Goal: Contribute content

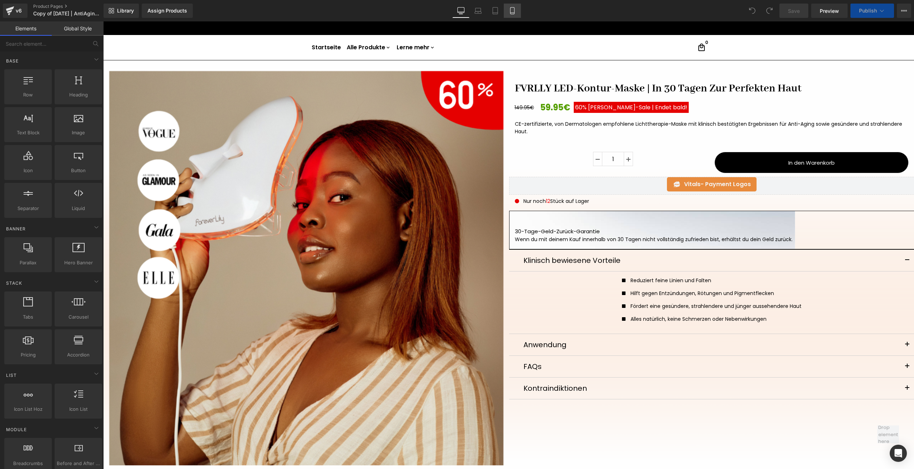
click at [514, 17] on link "Mobile" at bounding box center [512, 11] width 17 height 14
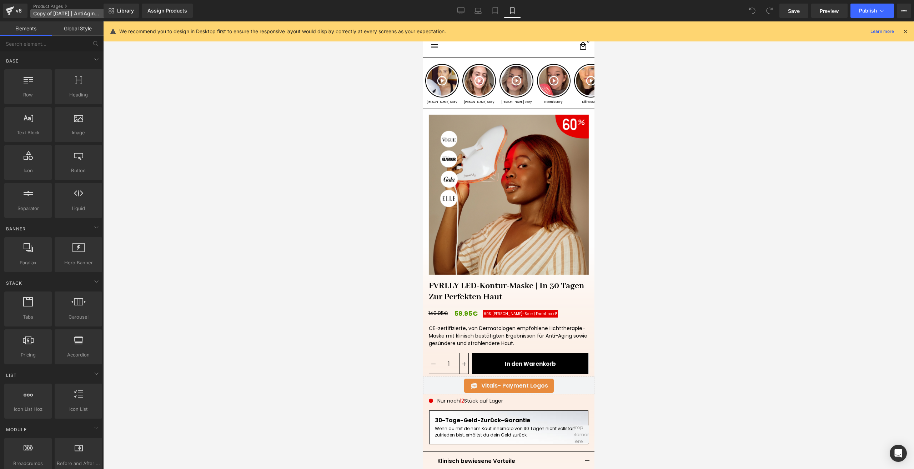
click at [58, 12] on span "Copy of [DATE] | AntiAging | Scarcity" at bounding box center [67, 14] width 69 height 6
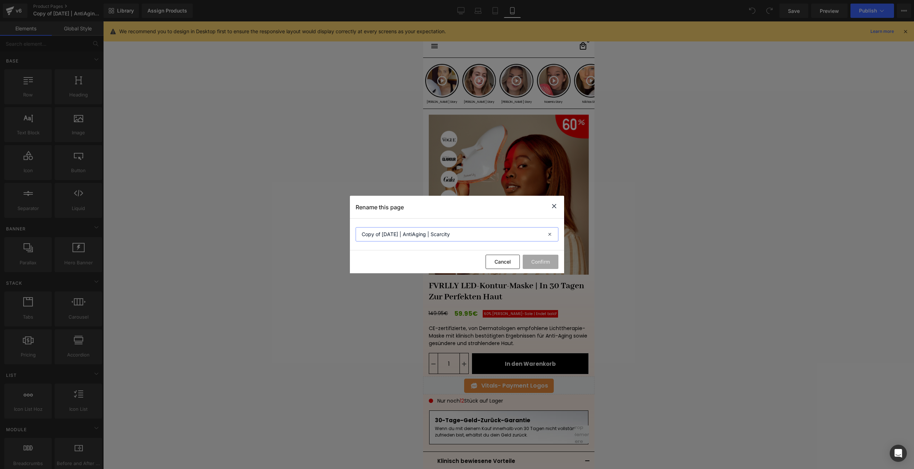
drag, startPoint x: 386, startPoint y: 234, endPoint x: 309, endPoint y: 235, distance: 77.1
click at [309, 235] on div "Rename this page Copy of [DATE] | AntiAging | Scarcity Cancel Confirm" at bounding box center [457, 234] width 914 height 469
type input "[DATE] | AntiAging | Scarcity"
click at [541, 261] on button "Confirm" at bounding box center [540, 261] width 36 height 14
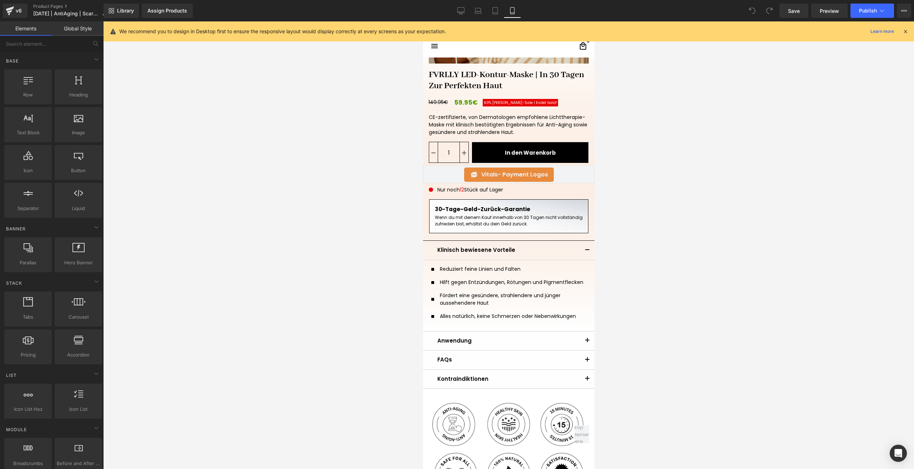
scroll to position [214, 0]
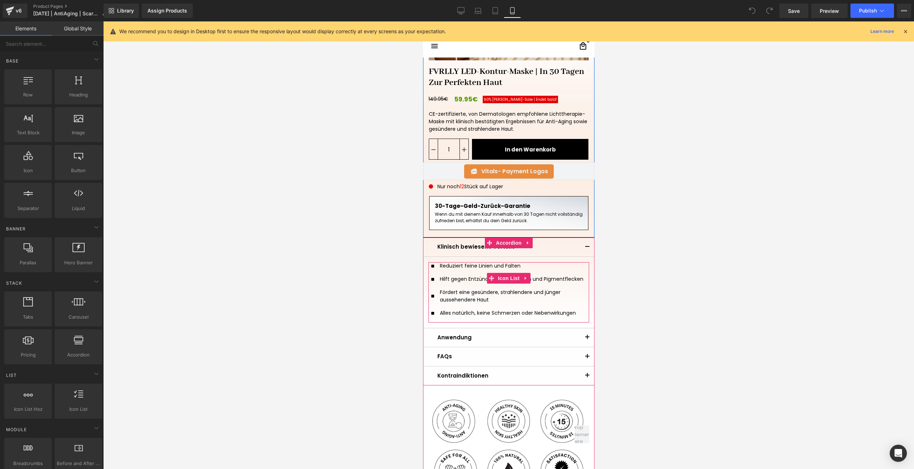
click at [465, 279] on div "Hilft gegen Entzündungen, Rötungen und Pigmentflecken" at bounding box center [512, 279] width 148 height 8
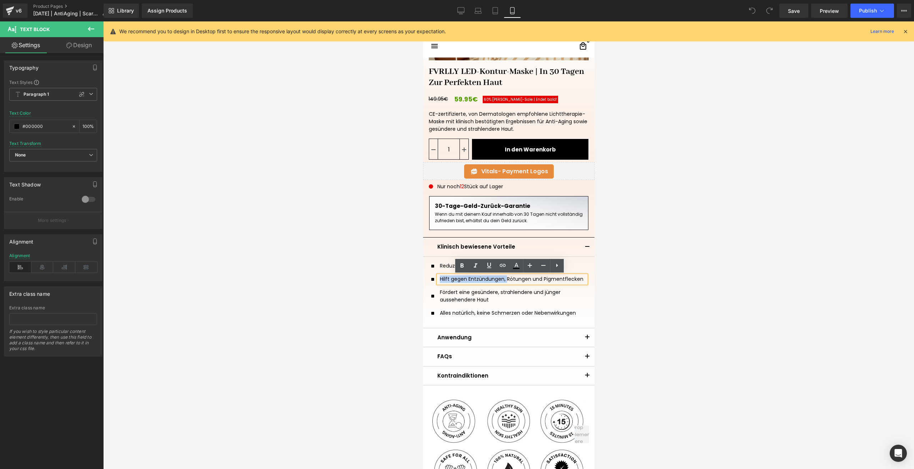
drag, startPoint x: 503, startPoint y: 279, endPoint x: 432, endPoint y: 283, distance: 70.8
click at [432, 283] on ul "Icon Reduziert feine Linien und Falten Text Block Icon Hilft gegen Entzündungen…" at bounding box center [508, 292] width 155 height 60
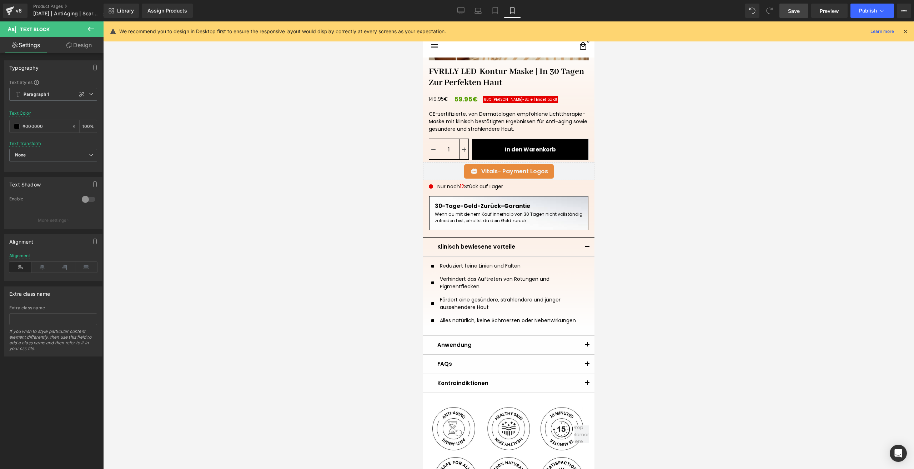
click at [786, 7] on link "Save" at bounding box center [793, 11] width 29 height 14
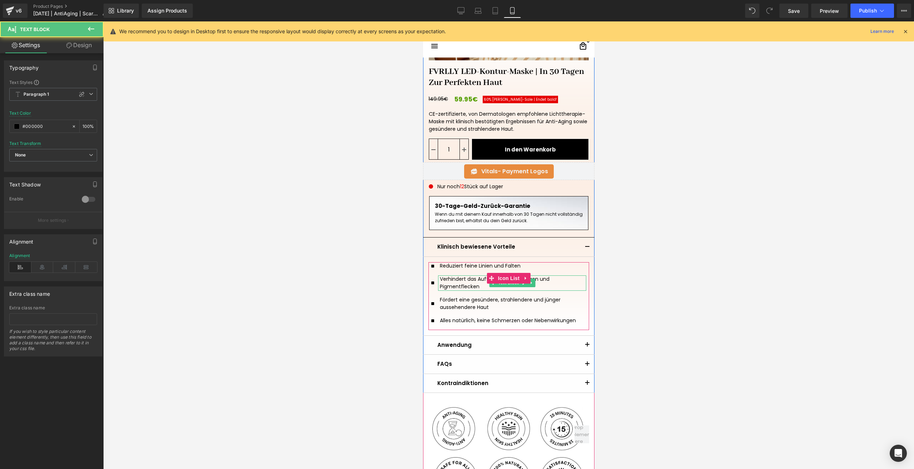
click at [475, 285] on div "Verhindert das Auftreten von Rötungen und Pigmentflecken" at bounding box center [512, 282] width 148 height 15
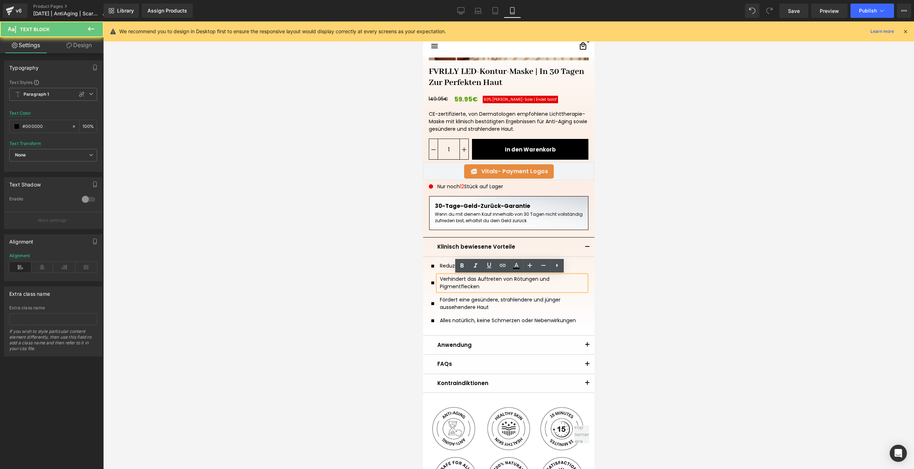
click at [493, 278] on div "Verhindert das Auftreten von Rötungen und Pigmentflecken" at bounding box center [512, 282] width 148 height 15
click at [499, 278] on div "Verhindert das Auftreten von Rötungen und Pigmentflecken" at bounding box center [512, 282] width 148 height 15
click at [500, 284] on div "Verhindert das Auftreten von Rötungen und Pigmentflecken" at bounding box center [512, 282] width 148 height 15
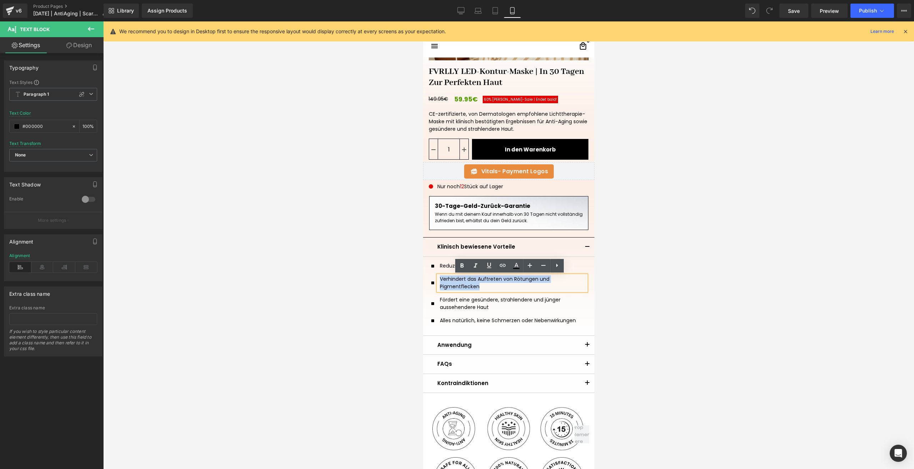
click at [486, 280] on div "Verhindert das Auftreten von Rötungen und Pigmentflecken" at bounding box center [512, 282] width 148 height 15
click at [670, 251] on div at bounding box center [508, 244] width 810 height 447
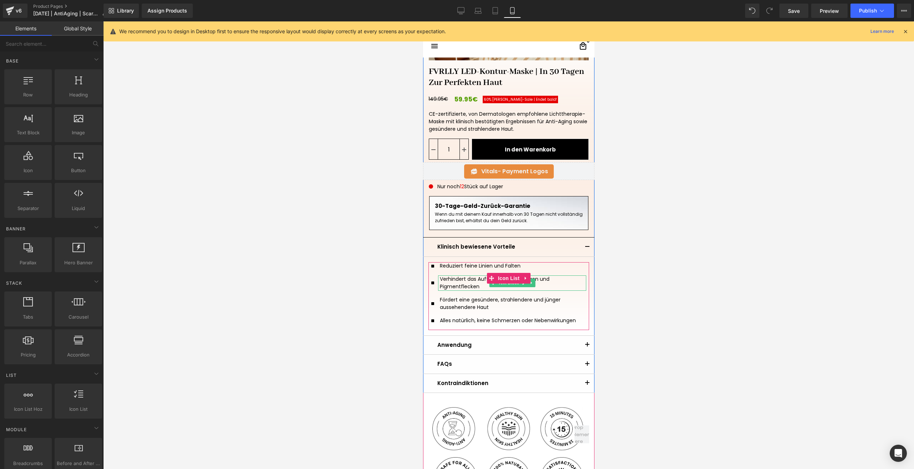
click at [471, 283] on div "Verhindert das Auftreten von Rötungen und Pigmentflecken" at bounding box center [512, 282] width 148 height 15
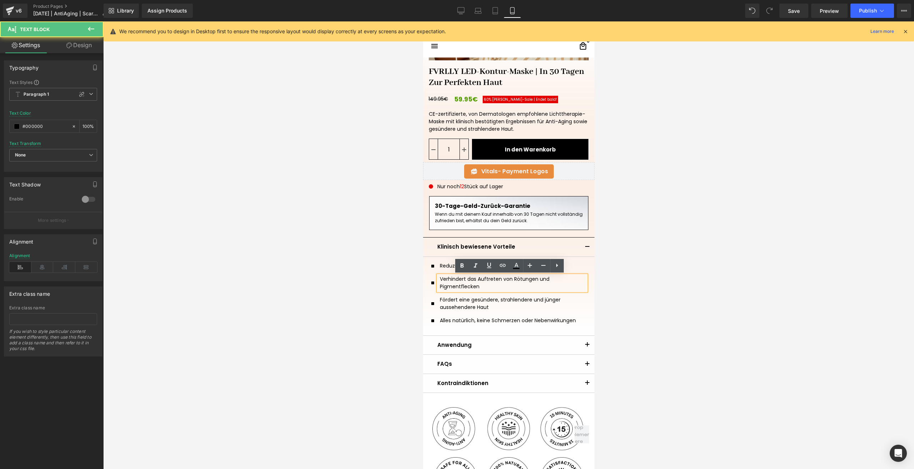
drag, startPoint x: 509, startPoint y: 277, endPoint x: 444, endPoint y: 277, distance: 65.0
click at [444, 277] on div "Verhindert das Auftreten von Rötungen und Pigmentflecken" at bounding box center [512, 282] width 148 height 15
click at [508, 282] on div "Verhindert das Auftreten von Rötungen und Pigmentflecken" at bounding box center [512, 282] width 148 height 15
drag, startPoint x: 508, startPoint y: 282, endPoint x: 438, endPoint y: 280, distance: 70.7
click at [438, 280] on div "Verhindert das Auftreten von Rötungen und Pigmentflecken" at bounding box center [512, 282] width 148 height 15
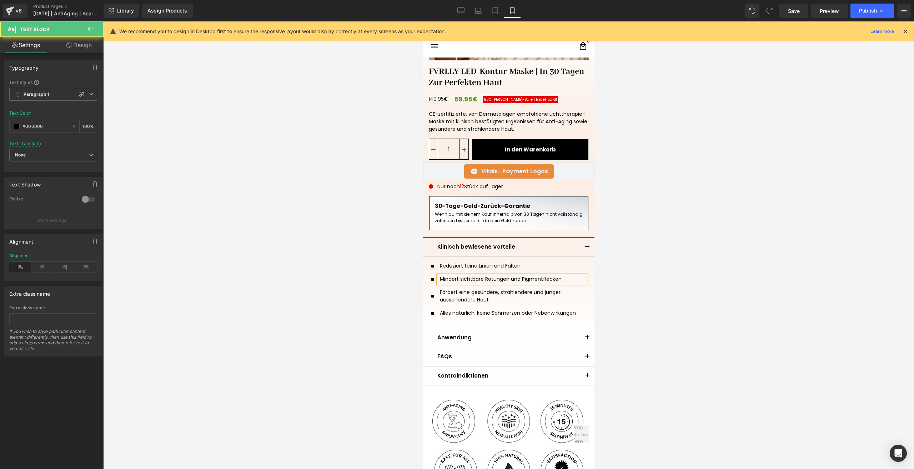
click at [487, 279] on div "Mindert sichtbare Rötungen und Pigmentflecken" at bounding box center [512, 279] width 148 height 8
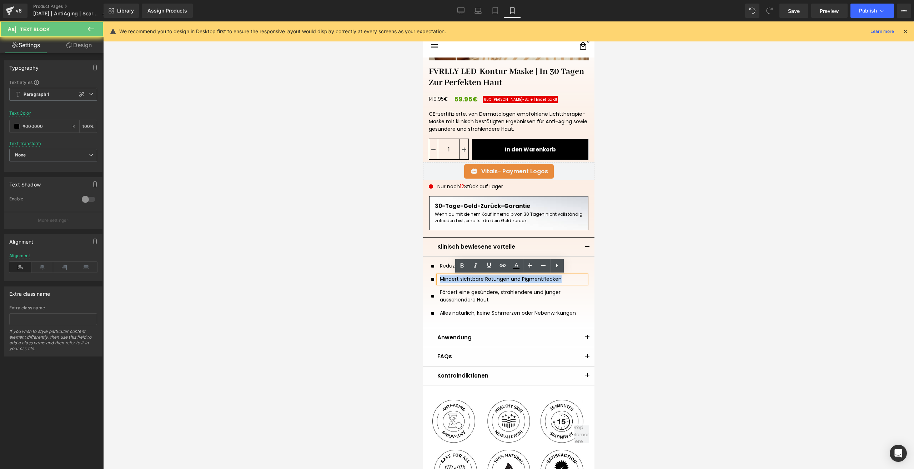
click at [487, 279] on div "Mindert sichtbare Rötungen und Pigmentflecken" at bounding box center [512, 279] width 148 height 8
copy div "Mindert sichtbare Rötungen und Pigmentflecken"
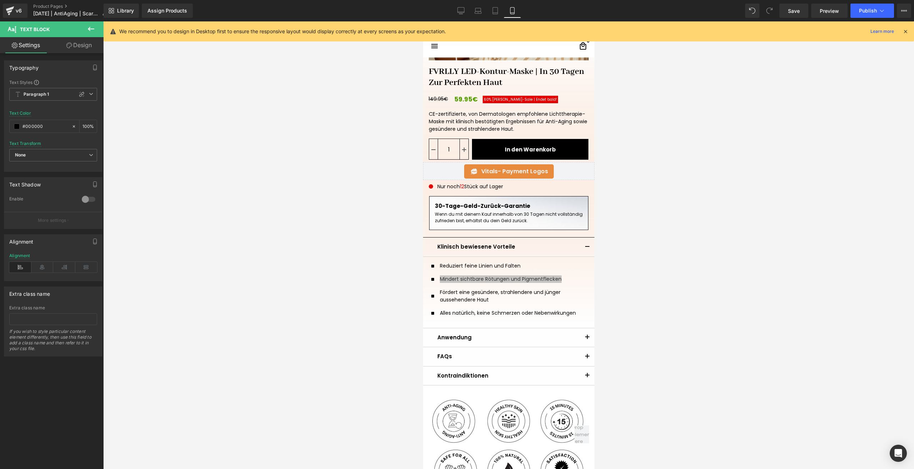
click at [700, 161] on div at bounding box center [508, 244] width 810 height 447
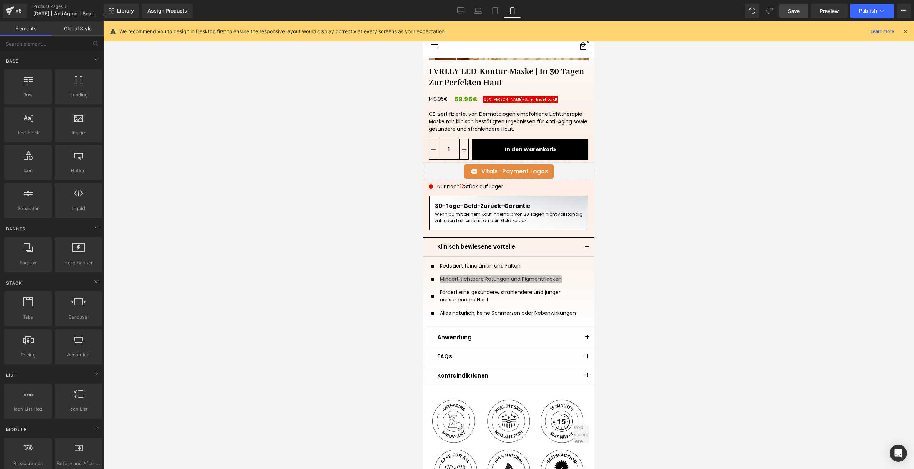
drag, startPoint x: 789, startPoint y: 11, endPoint x: 74, endPoint y: 262, distance: 758.1
click at [789, 11] on span "Save" at bounding box center [794, 10] width 12 height 7
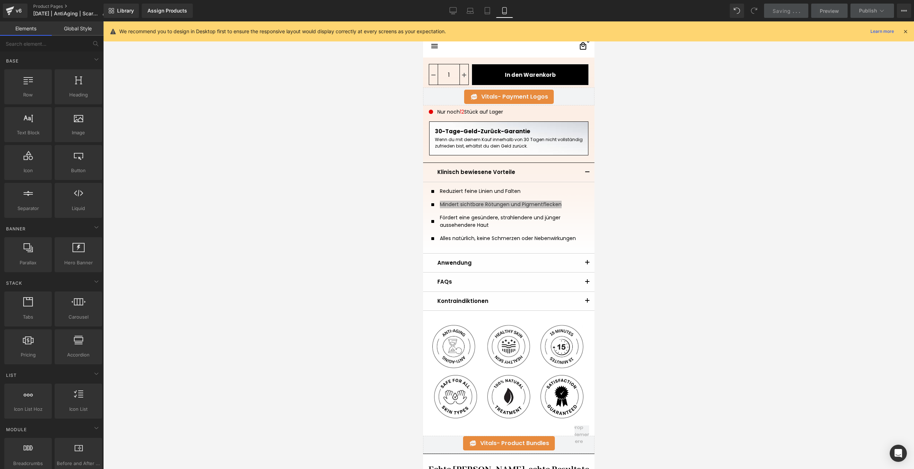
scroll to position [285, 0]
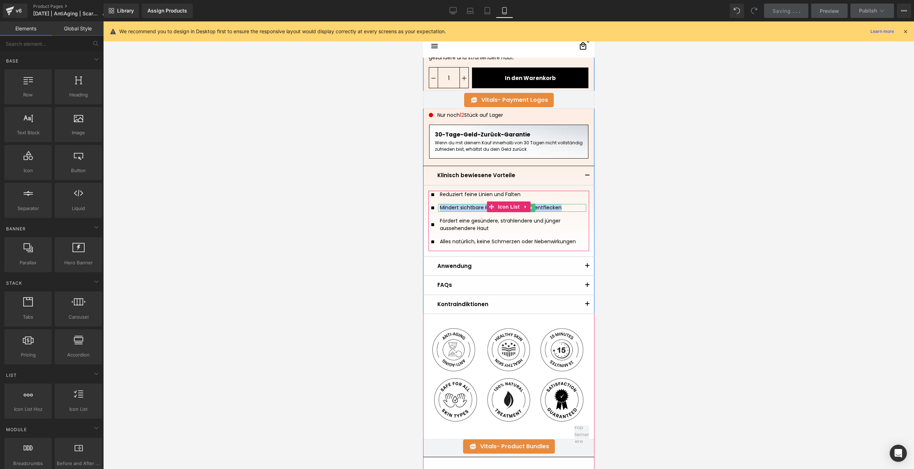
click at [560, 207] on div "Mindert sichtbare Rötungen und Pigmentflecken" at bounding box center [512, 208] width 148 height 8
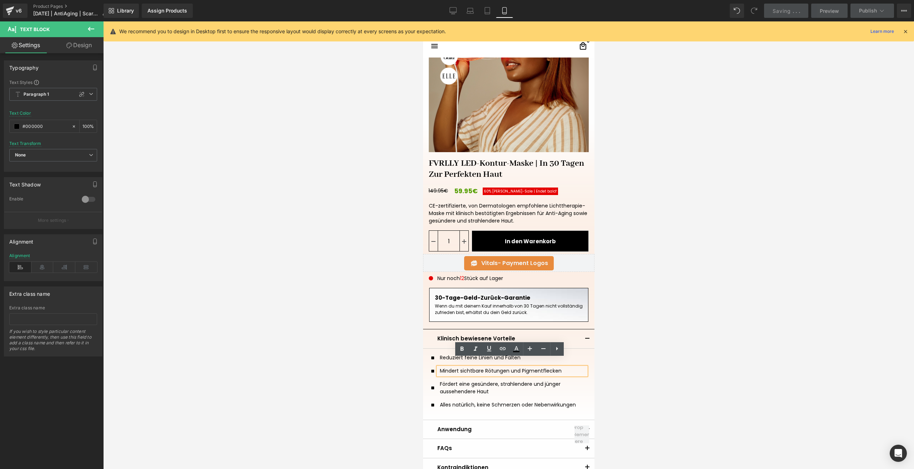
scroll to position [107, 0]
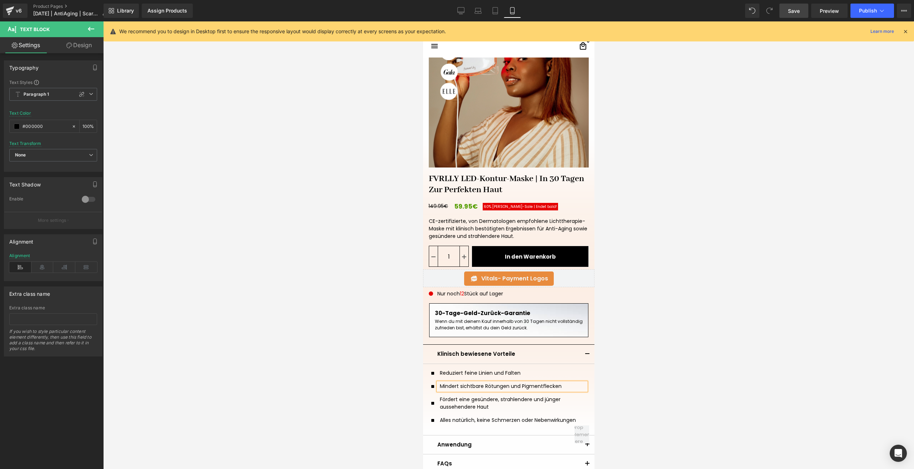
drag, startPoint x: 796, startPoint y: 10, endPoint x: 67, endPoint y: 371, distance: 813.4
click at [796, 10] on span "Save" at bounding box center [794, 10] width 12 height 7
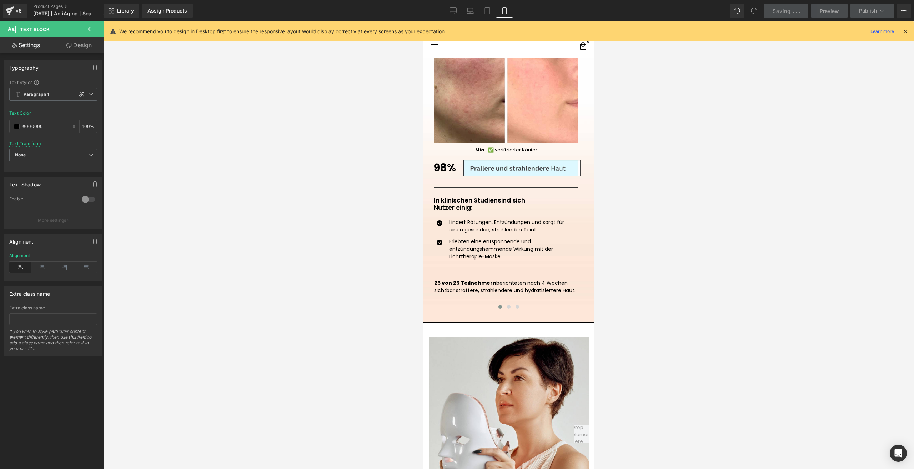
scroll to position [785, 0]
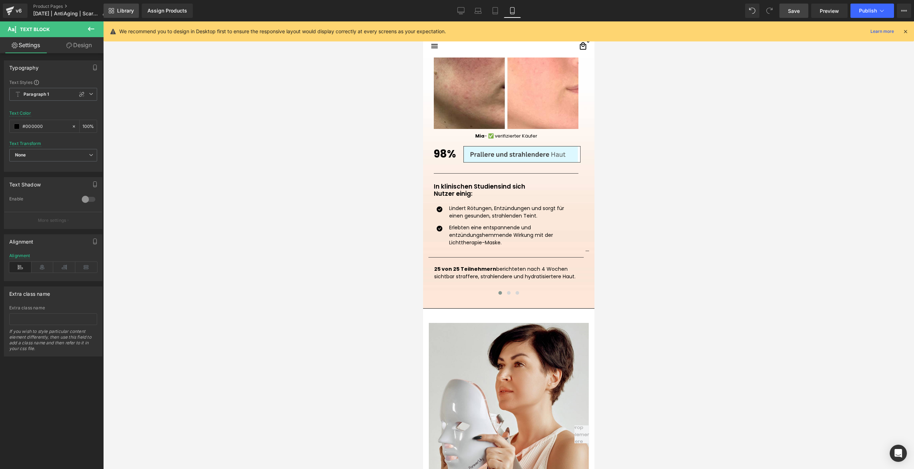
click at [127, 13] on span "Library" at bounding box center [125, 10] width 17 height 6
click at [167, 13] on div "Assign Products" at bounding box center [167, 11] width 40 height 6
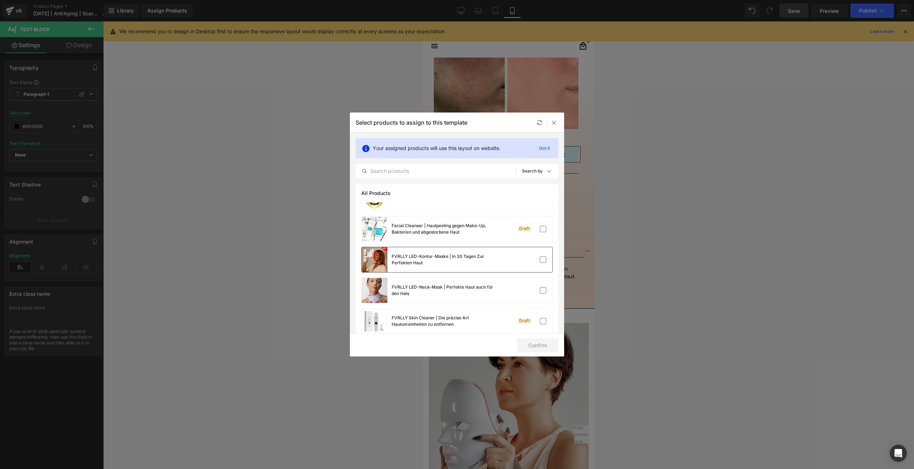
scroll to position [58, 0]
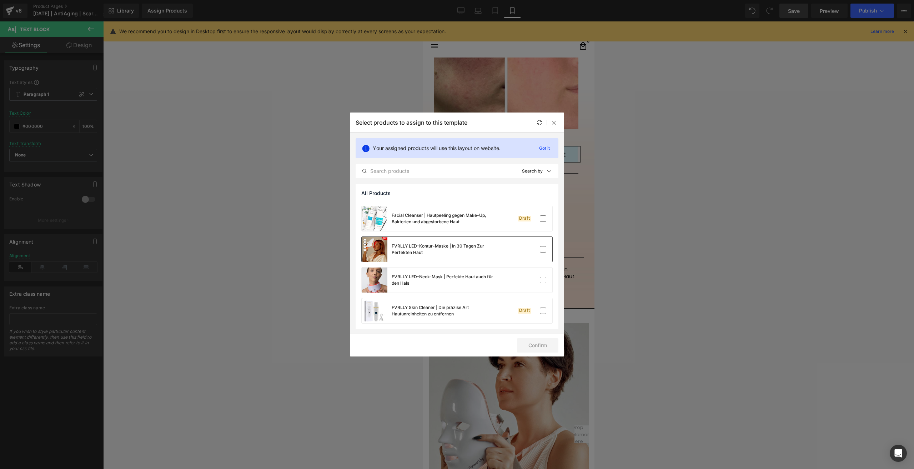
click at [492, 251] on div "FVRLLY LED-Kontur-Maske | In 30 Tagen Zur Perfekten Haut" at bounding box center [444, 249] width 107 height 13
click at [534, 349] on button "Confirm" at bounding box center [537, 345] width 41 height 14
click at [539, 343] on button "Success" at bounding box center [533, 345] width 50 height 14
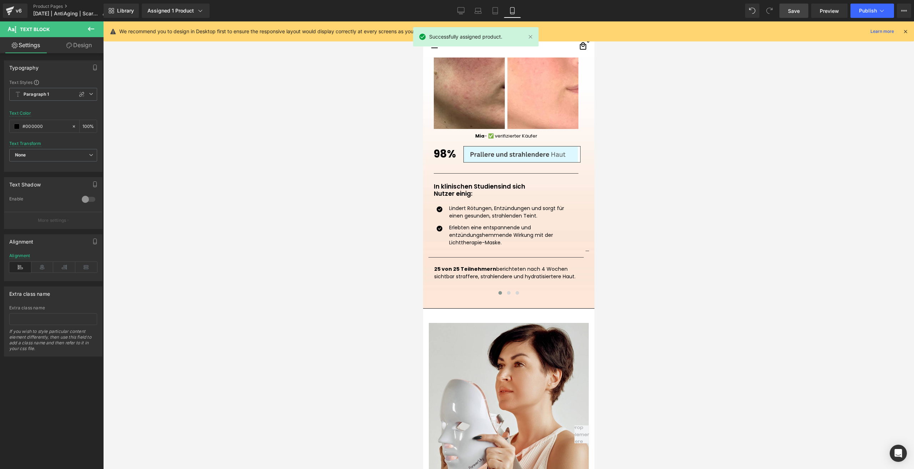
click at [790, 10] on span "Save" at bounding box center [794, 10] width 12 height 7
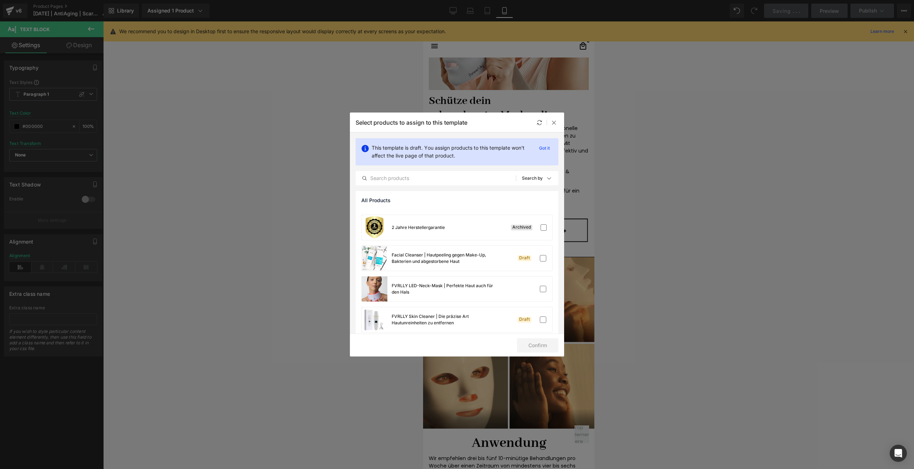
scroll to position [65, 0]
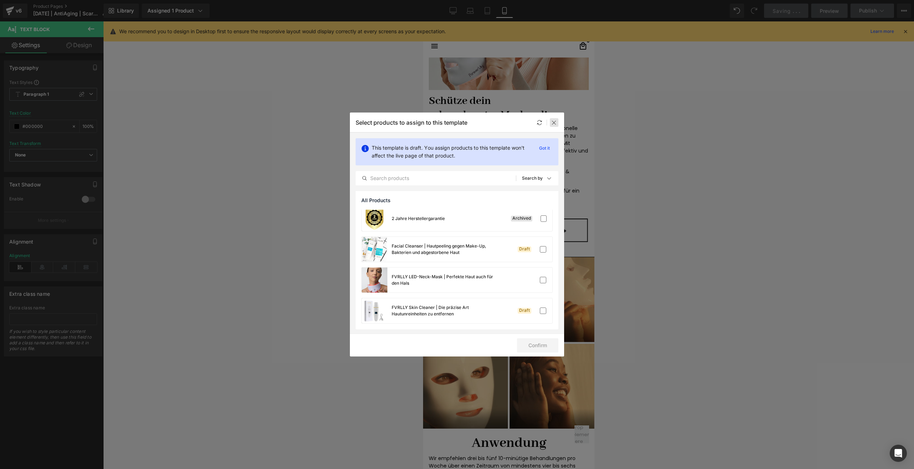
click at [551, 122] on icon at bounding box center [554, 123] width 6 height 6
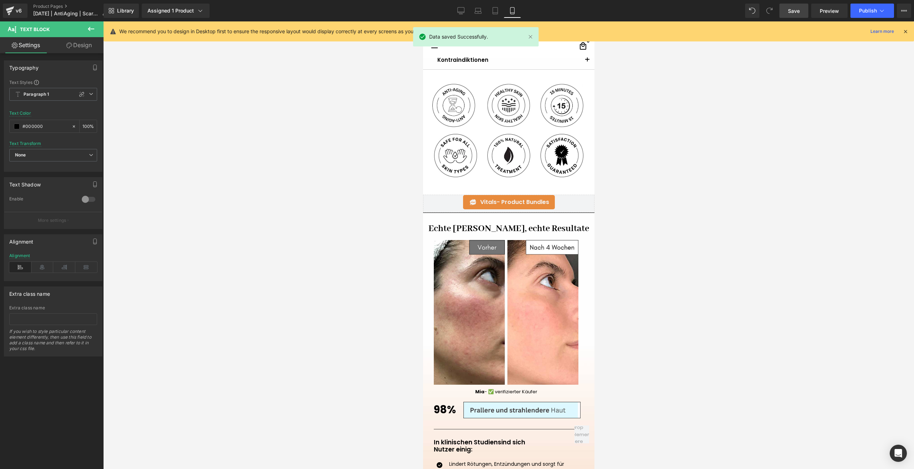
scroll to position [464, 0]
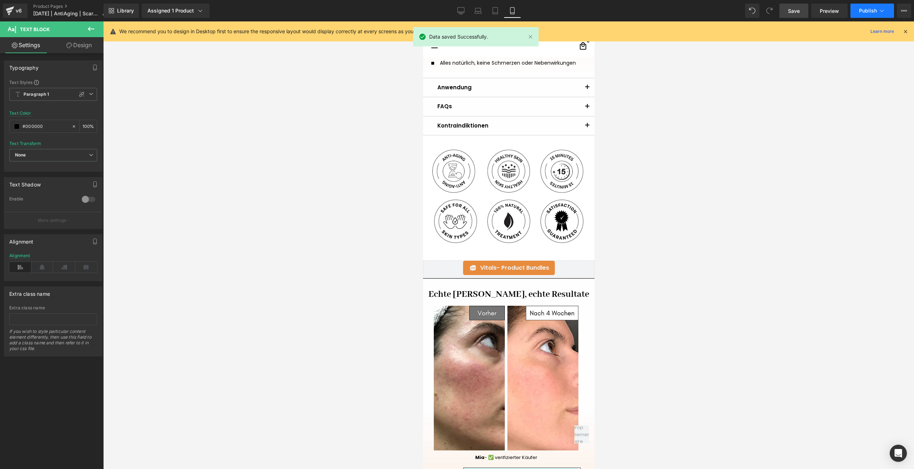
click at [862, 13] on span "Publish" at bounding box center [868, 11] width 18 height 6
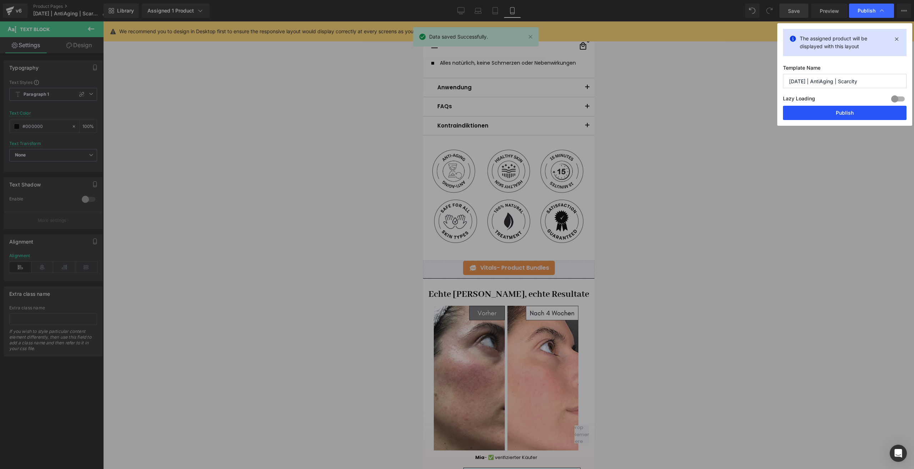
drag, startPoint x: 813, startPoint y: 114, endPoint x: 110, endPoint y: 216, distance: 710.6
click at [813, 114] on button "Publish" at bounding box center [844, 113] width 123 height 14
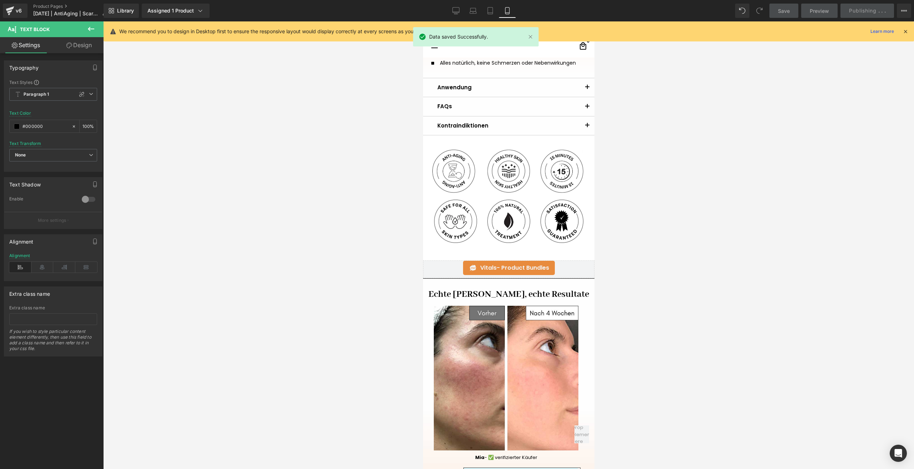
scroll to position [0, 0]
